Goal: Transaction & Acquisition: Book appointment/travel/reservation

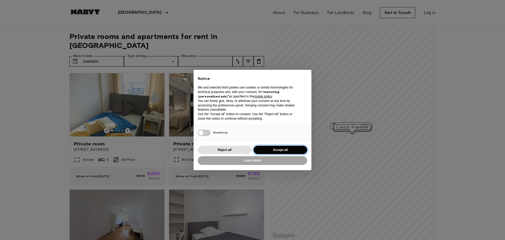
click at [279, 150] on button "Accept all" at bounding box center [281, 150] width 54 height 9
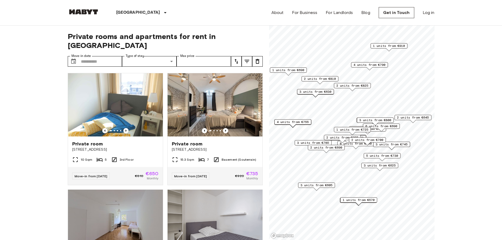
click at [355, 128] on span "1 units from €725" at bounding box center [352, 129] width 32 height 5
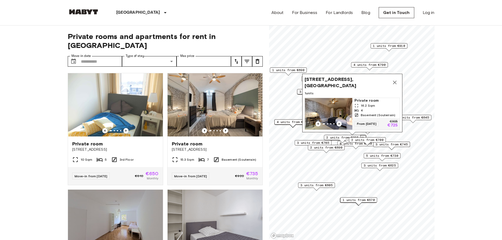
click at [397, 79] on icon "Map marker" at bounding box center [394, 82] width 6 height 6
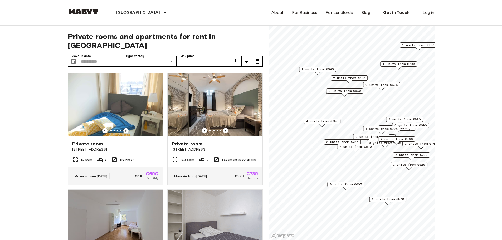
click at [320, 122] on span "4 units from €755" at bounding box center [322, 121] width 32 height 5
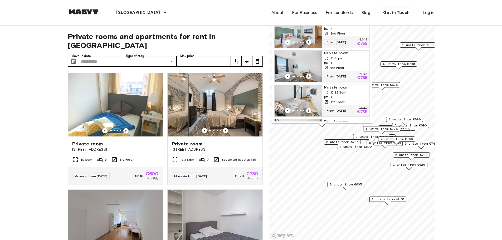
click at [309, 76] on icon "Previous image" at bounding box center [308, 76] width 1 height 2
click at [319, 59] on img "Map marker" at bounding box center [297, 67] width 47 height 32
click at [403, 119] on span "3 units from €800" at bounding box center [404, 119] width 32 height 5
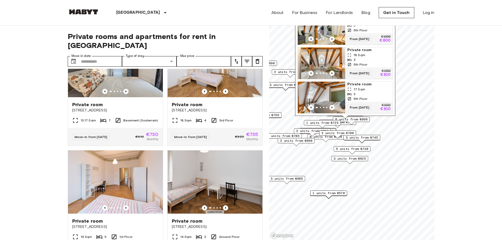
scroll to position [474, 0]
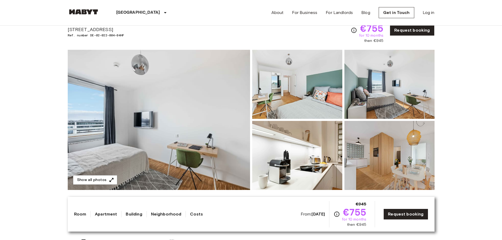
scroll to position [26, 0]
